Goal: Information Seeking & Learning: Understand process/instructions

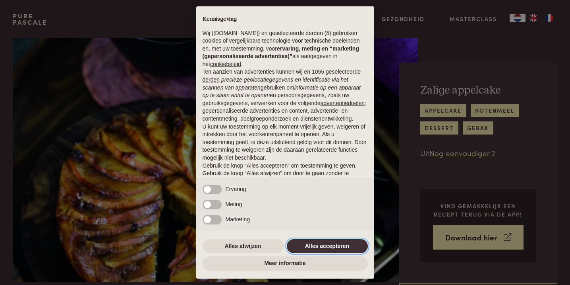
click at [300, 246] on button "Alles accepteren" at bounding box center [327, 246] width 81 height 14
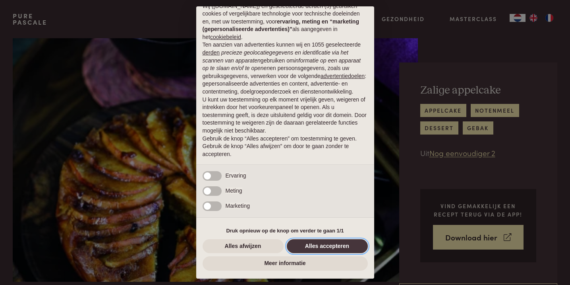
click at [300, 246] on button "Alles accepteren" at bounding box center [327, 246] width 81 height 14
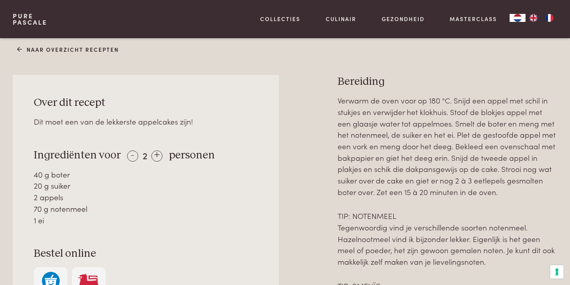
scroll to position [309, 0]
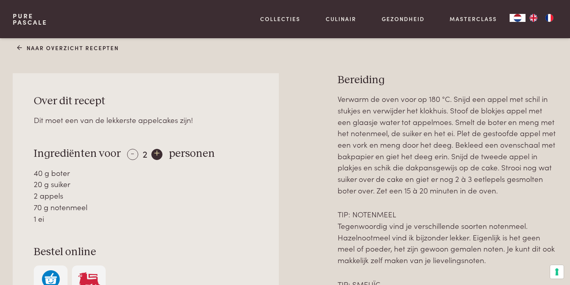
click at [154, 156] on div "+" at bounding box center [156, 154] width 11 height 11
click at [154, 156] on div "+" at bounding box center [157, 154] width 11 height 11
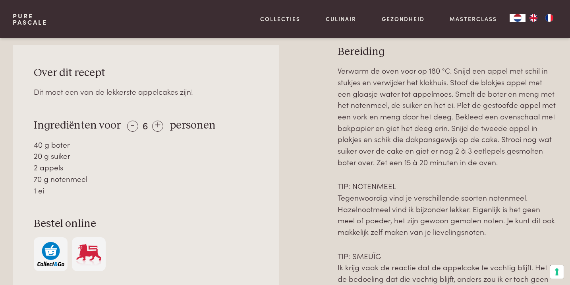
scroll to position [338, 0]
drag, startPoint x: 35, startPoint y: 144, endPoint x: 75, endPoint y: 152, distance: 41.3
click at [75, 152] on div "40 g boter 20 g suiker 2 appels 70 g notenmeel 1 ei" at bounding box center [146, 166] width 224 height 57
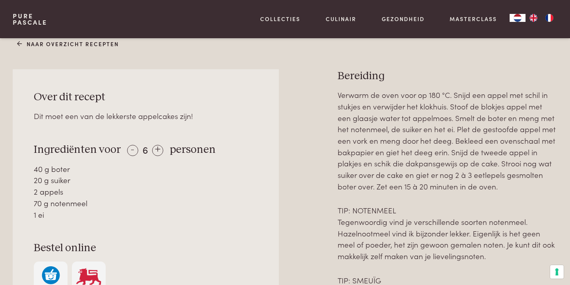
scroll to position [314, 0]
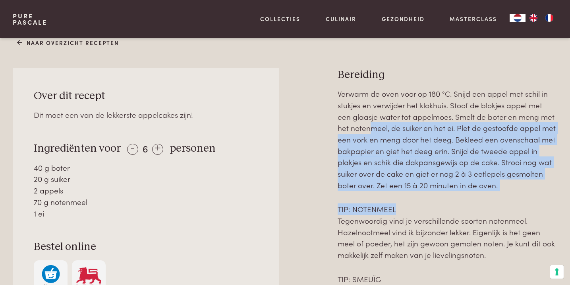
drag, startPoint x: 359, startPoint y: 127, endPoint x: 452, endPoint y: 211, distance: 126.1
click at [452, 211] on div "Verwarm de oven voor op 180 °C. Snijd een appel met schil in stukjes en verwijd…" at bounding box center [448, 290] width 220 height 404
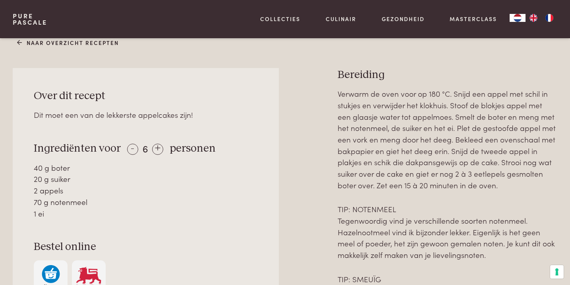
click at [107, 171] on div "40 g boter" at bounding box center [146, 168] width 224 height 12
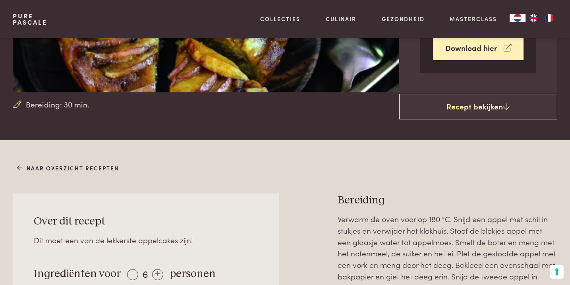
scroll to position [149, 0]
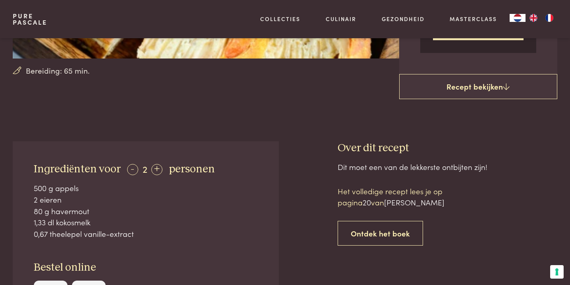
scroll to position [227, 0]
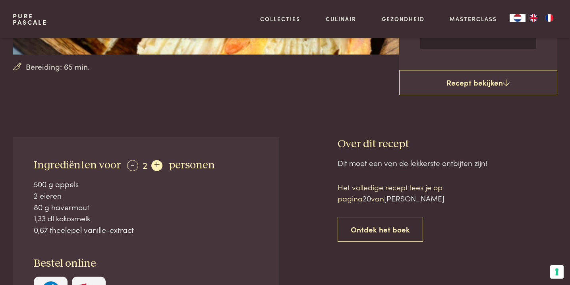
click at [155, 167] on div "+" at bounding box center [156, 165] width 11 height 11
click at [155, 167] on div "+" at bounding box center [157, 165] width 11 height 11
click at [131, 165] on div "-" at bounding box center [132, 165] width 11 height 11
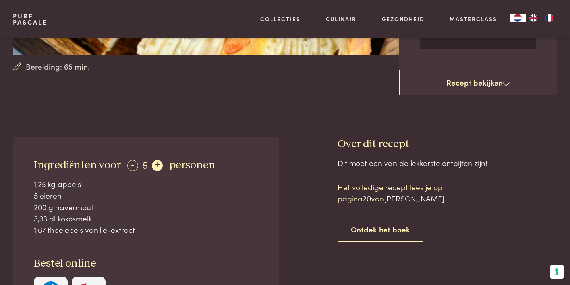
click at [154, 166] on div "+" at bounding box center [157, 165] width 11 height 11
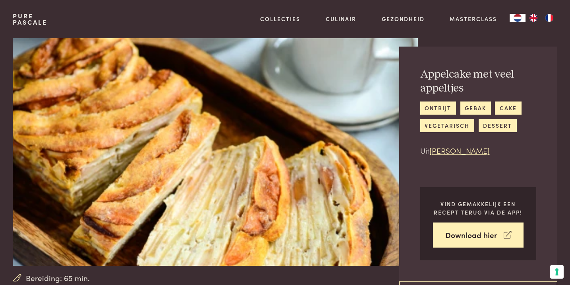
scroll to position [0, 0]
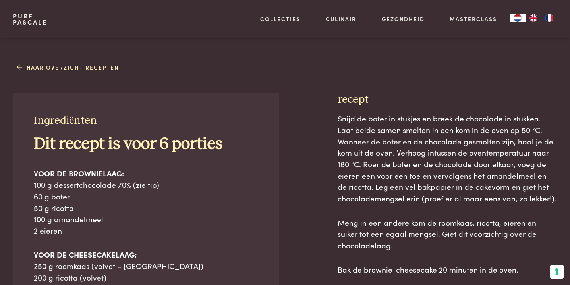
scroll to position [291, 0]
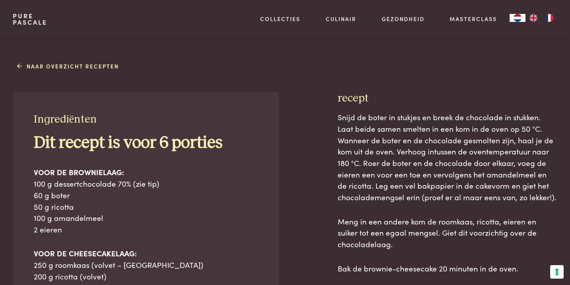
click at [62, 149] on b "Dit recept is voor 6 porties" at bounding box center [128, 142] width 189 height 17
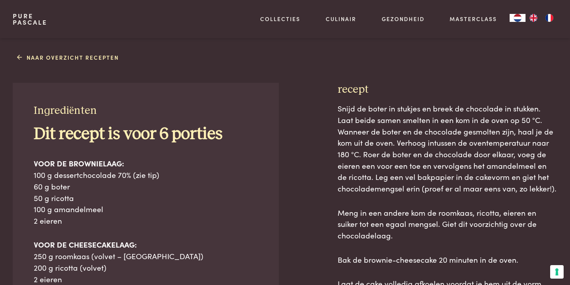
scroll to position [301, 0]
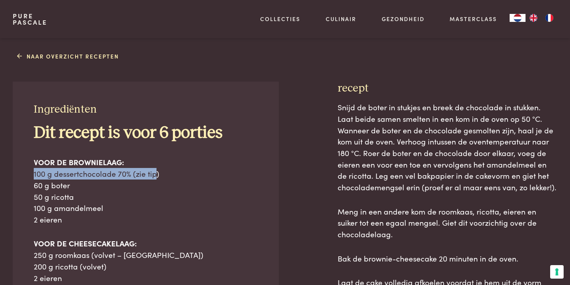
drag, startPoint x: 35, startPoint y: 175, endPoint x: 155, endPoint y: 173, distance: 120.8
click at [155, 173] on span "100 g dessertchocolade 70% (zie tip)" at bounding box center [97, 173] width 126 height 11
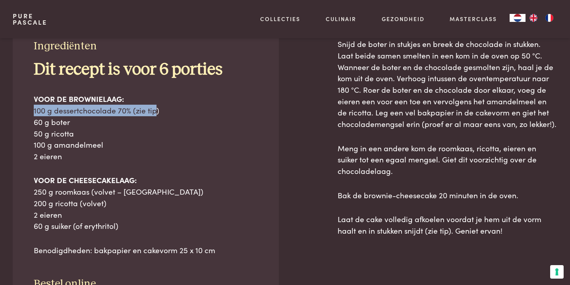
scroll to position [366, 0]
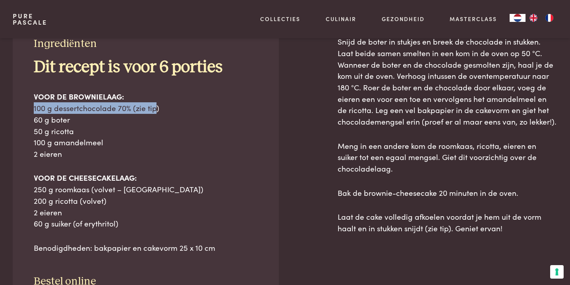
drag, startPoint x: 68, startPoint y: 153, endPoint x: 25, endPoint y: 143, distance: 43.4
click at [25, 143] on div "Ingrediënten Dit recept is voor 6 porties VOOR DE BROWNIELAAG: 100 g dessertcho…" at bounding box center [146, 182] width 266 height 333
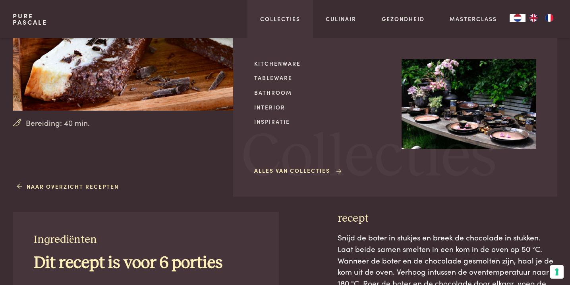
scroll to position [0, 0]
